Goal: Information Seeking & Learning: Learn about a topic

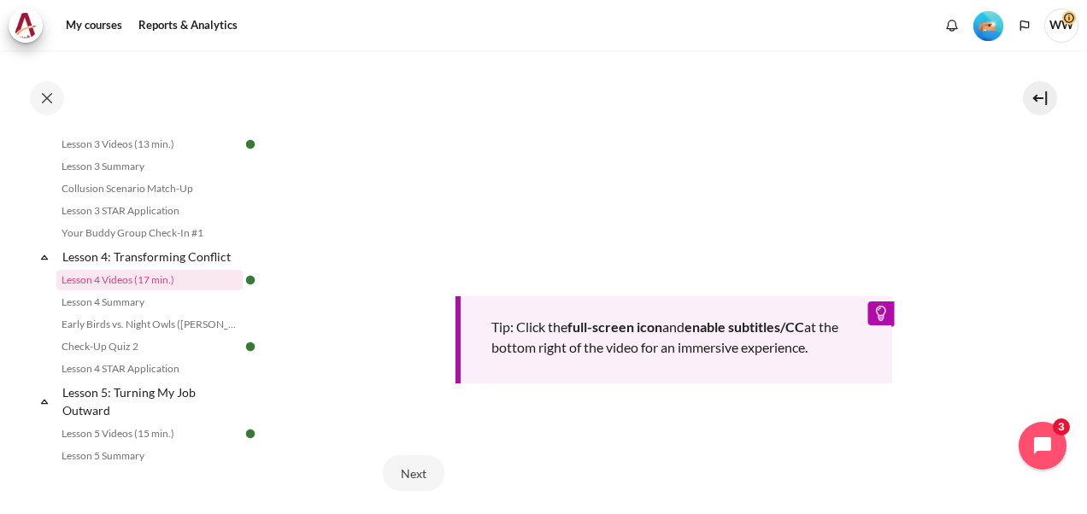
scroll to position [684, 0]
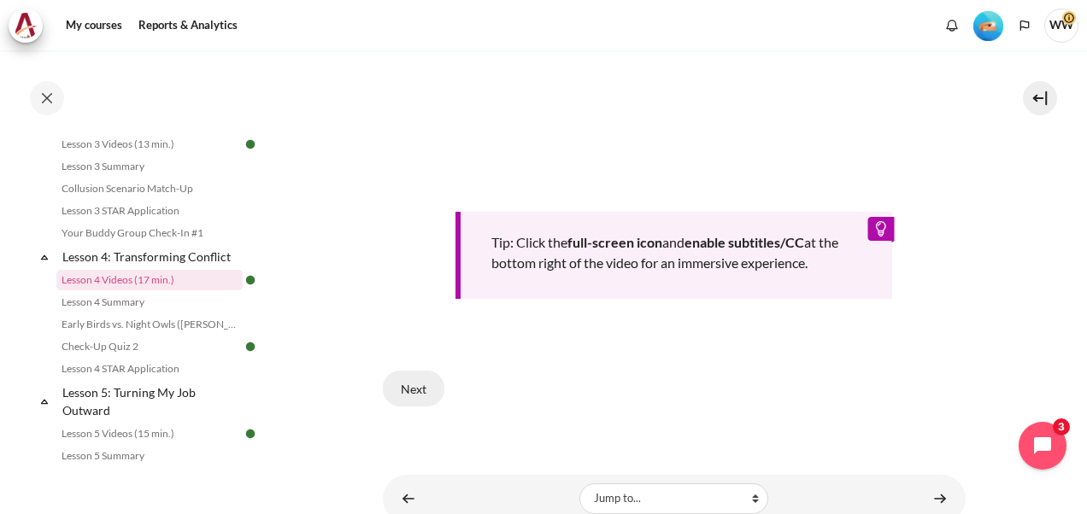
click at [402, 385] on button "Next" at bounding box center [414, 389] width 62 height 36
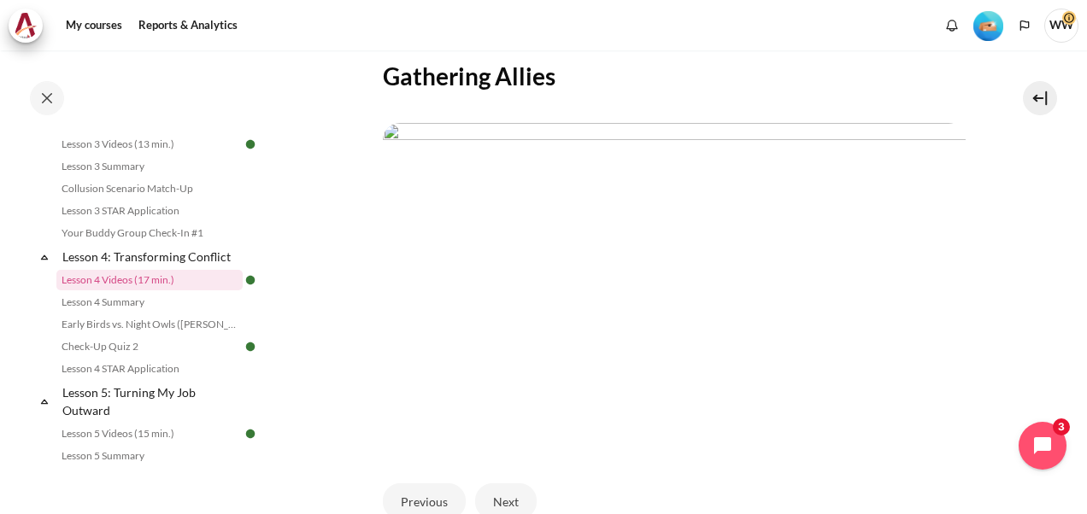
scroll to position [513, 0]
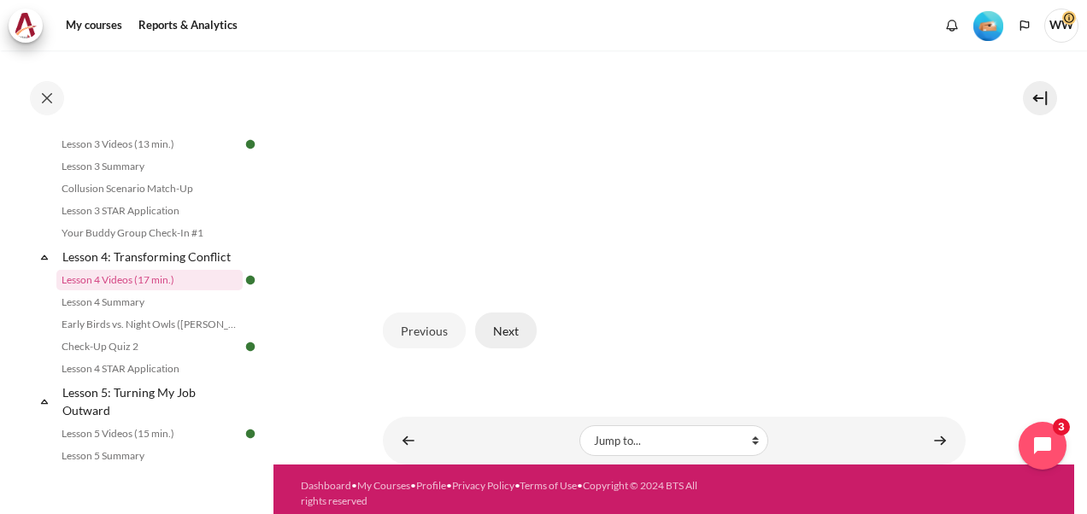
click at [514, 334] on button "Next" at bounding box center [506, 331] width 62 height 36
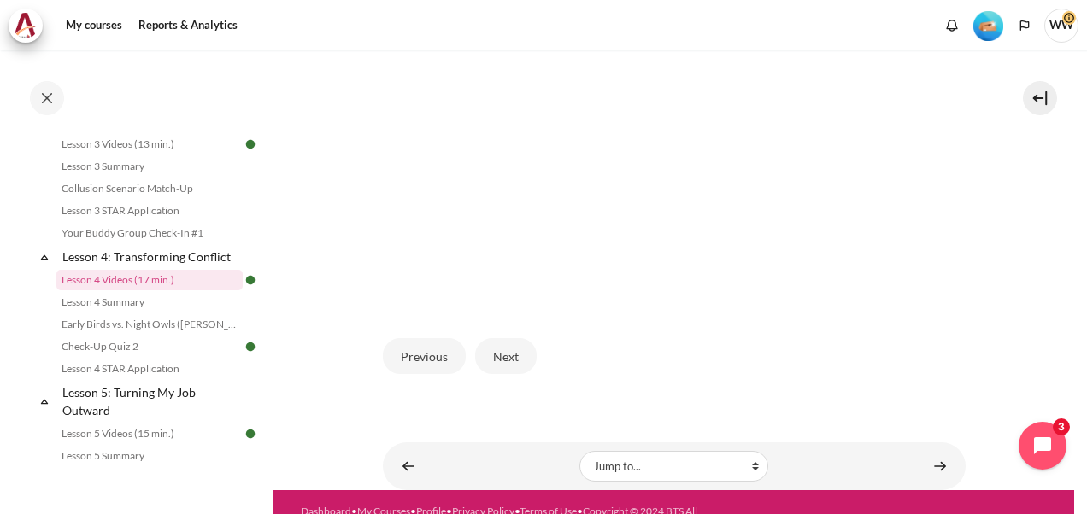
scroll to position [513, 0]
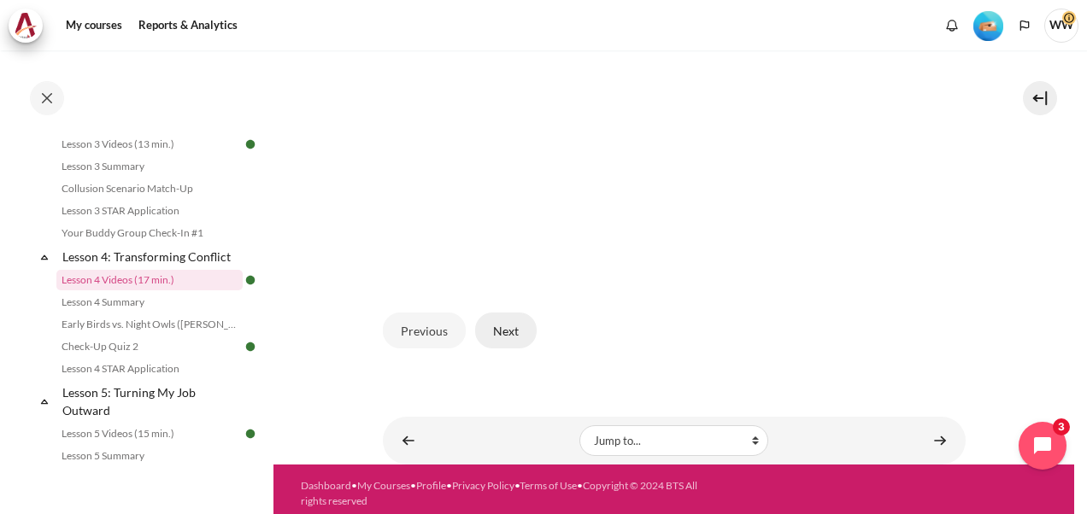
click at [497, 332] on button "Next" at bounding box center [506, 331] width 62 height 36
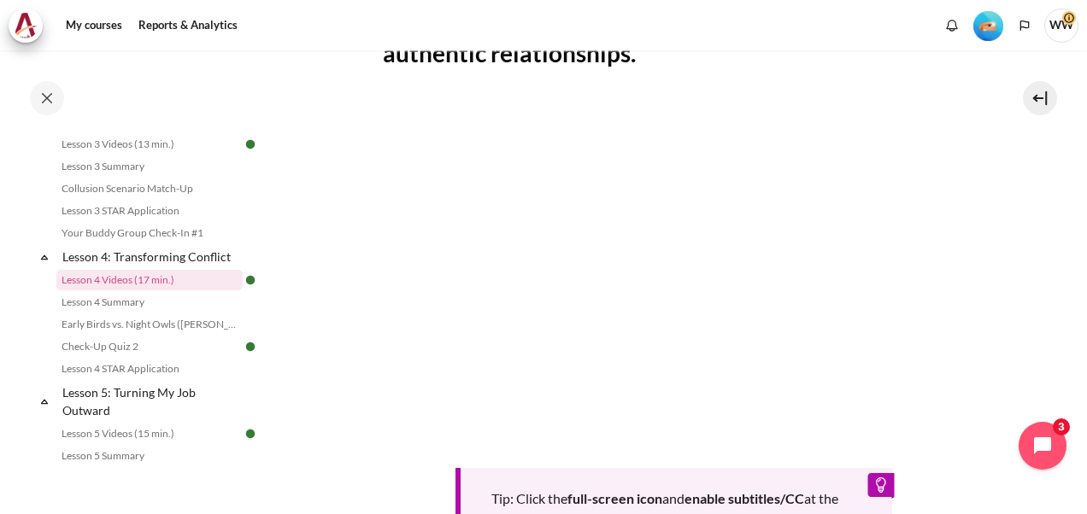
scroll to position [513, 0]
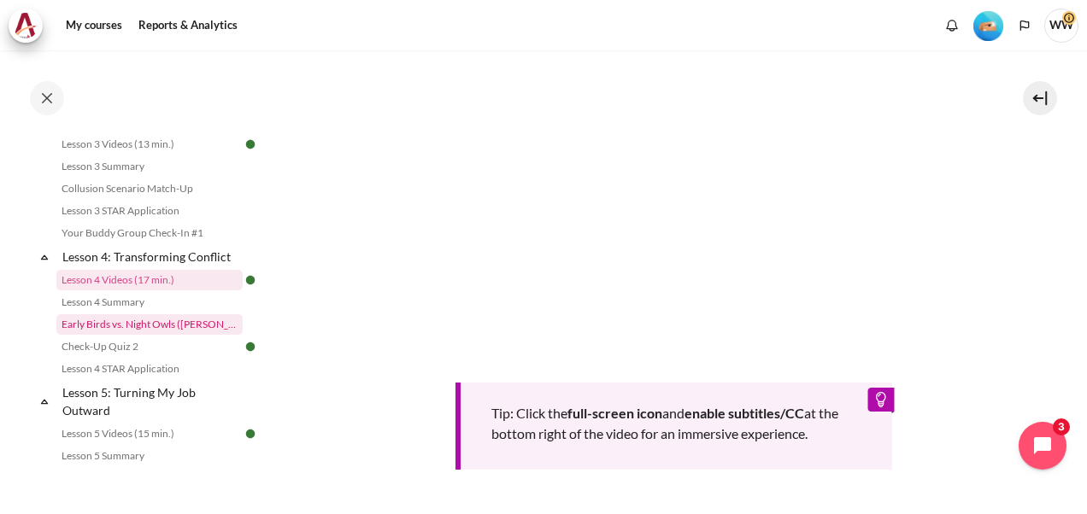
click at [156, 335] on link "Early Birds vs. Night Owls ([PERSON_NAME]'s Story)" at bounding box center [149, 324] width 186 height 21
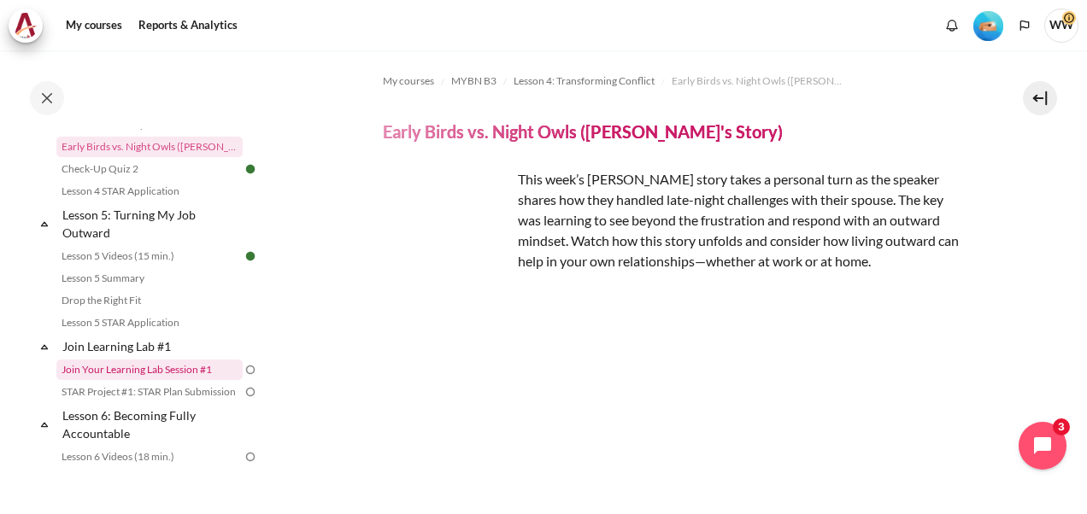
scroll to position [655, 0]
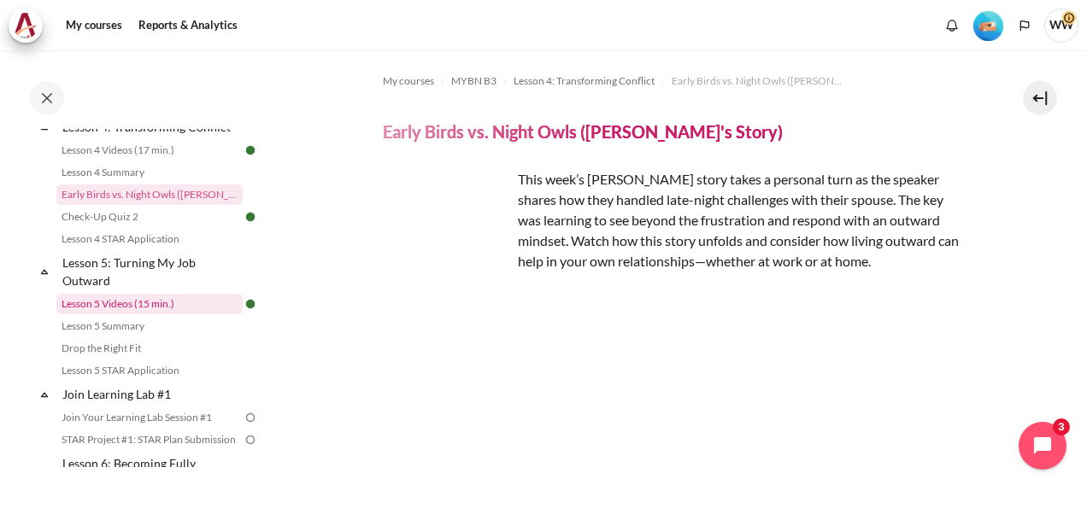
click at [169, 314] on link "Lesson 5 Videos (15 min.)" at bounding box center [149, 304] width 186 height 21
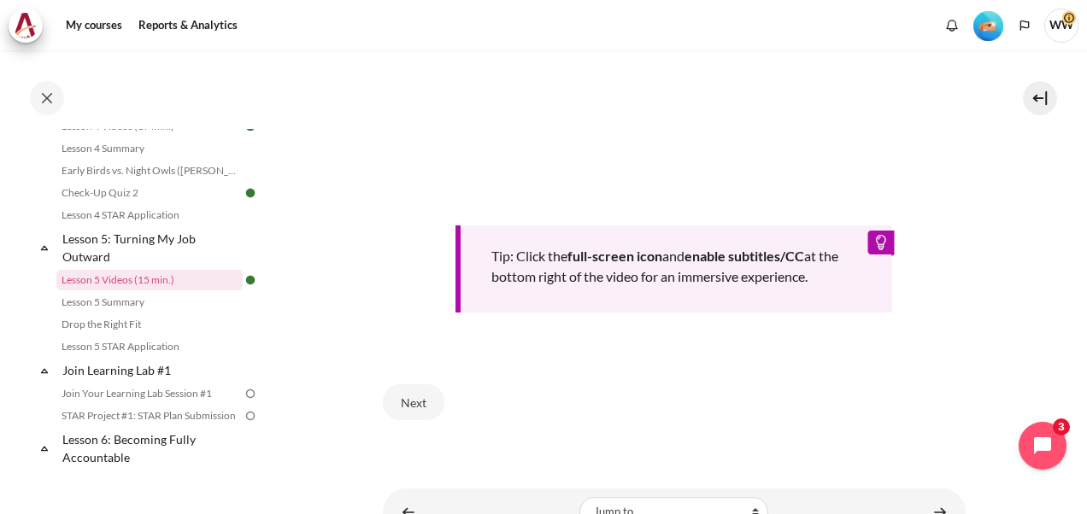
scroll to position [684, 0]
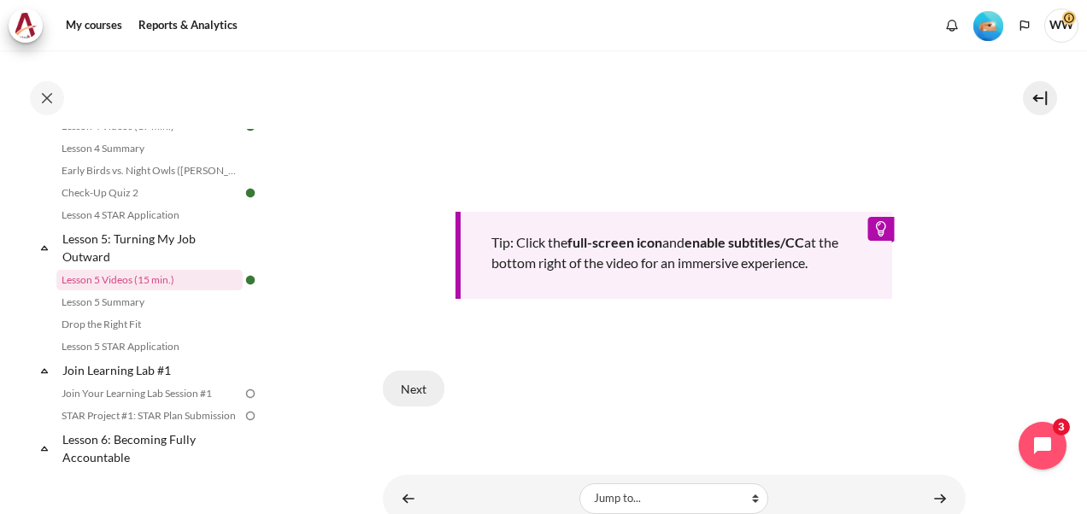
click at [414, 381] on button "Next" at bounding box center [414, 389] width 62 height 36
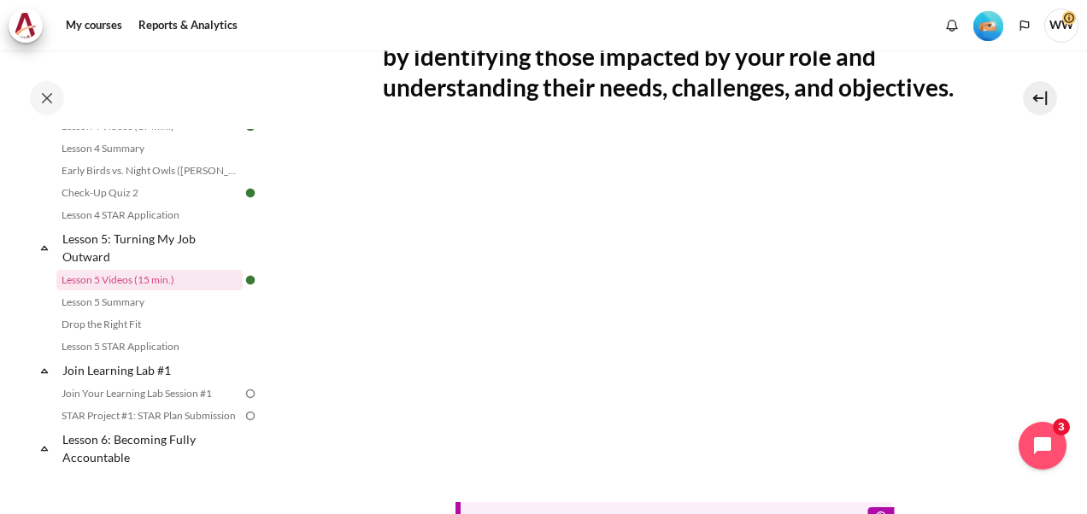
scroll to position [342, 0]
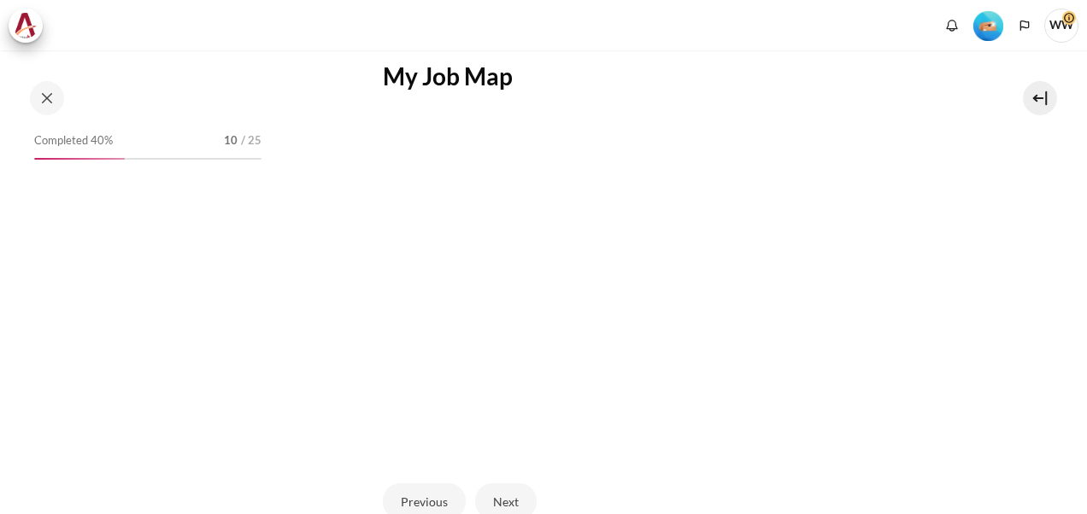
scroll to position [513, 0]
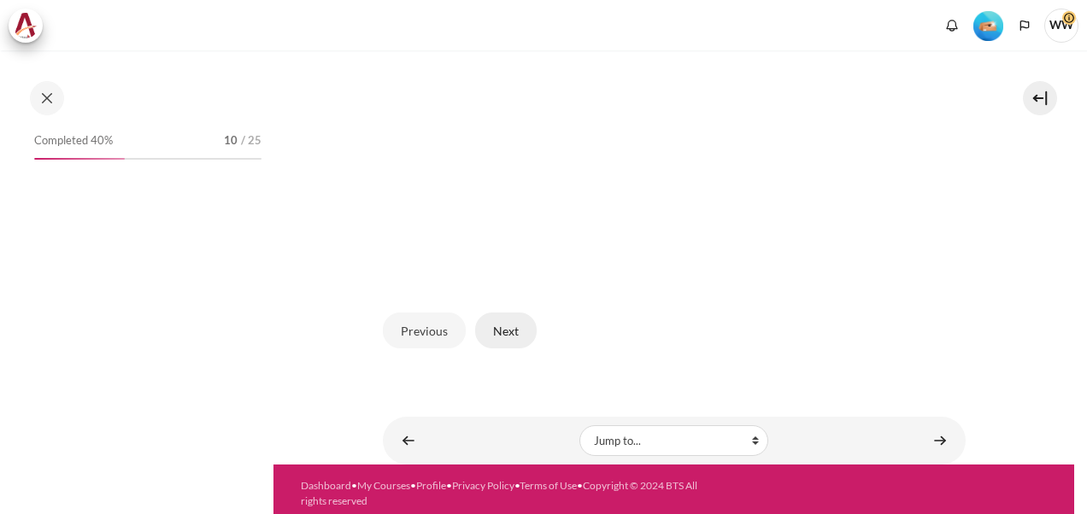
click at [514, 328] on button "Next" at bounding box center [506, 331] width 62 height 36
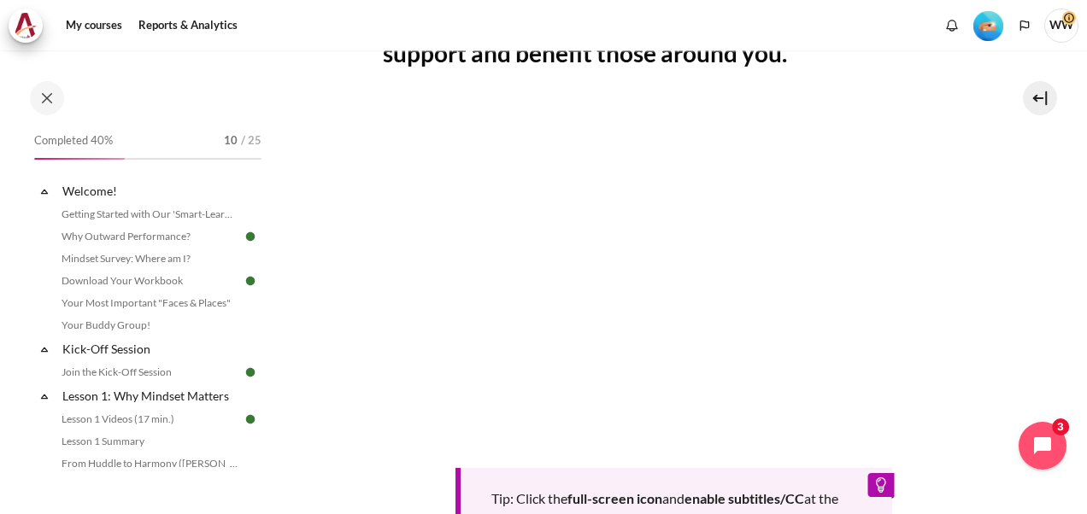
scroll to position [678, 0]
